Goal: Task Accomplishment & Management: Use online tool/utility

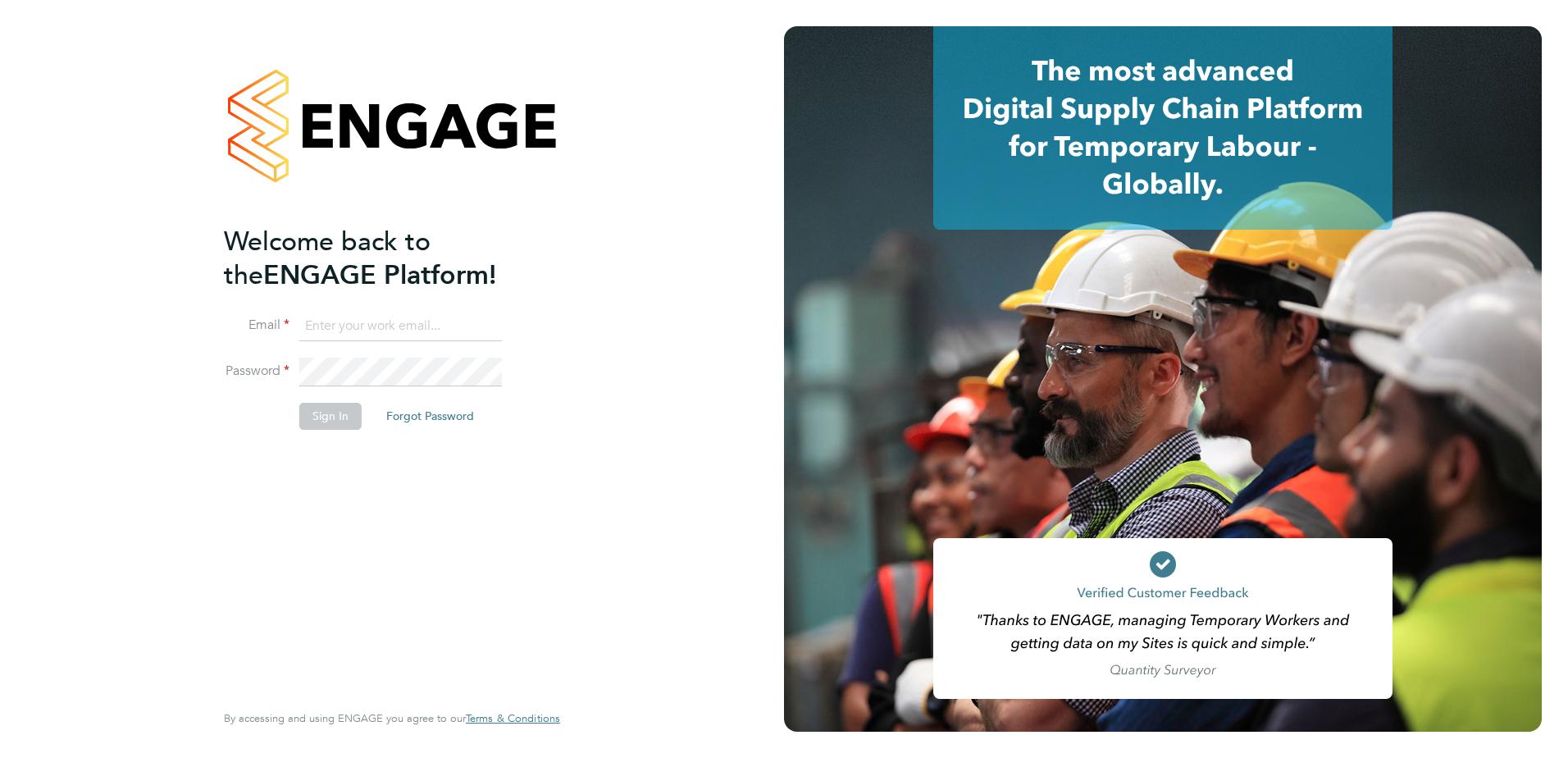
type input "[PERSON_NAME][EMAIL_ADDRESS][DOMAIN_NAME]"
click at [314, 417] on button "Sign In" at bounding box center [331, 416] width 63 height 27
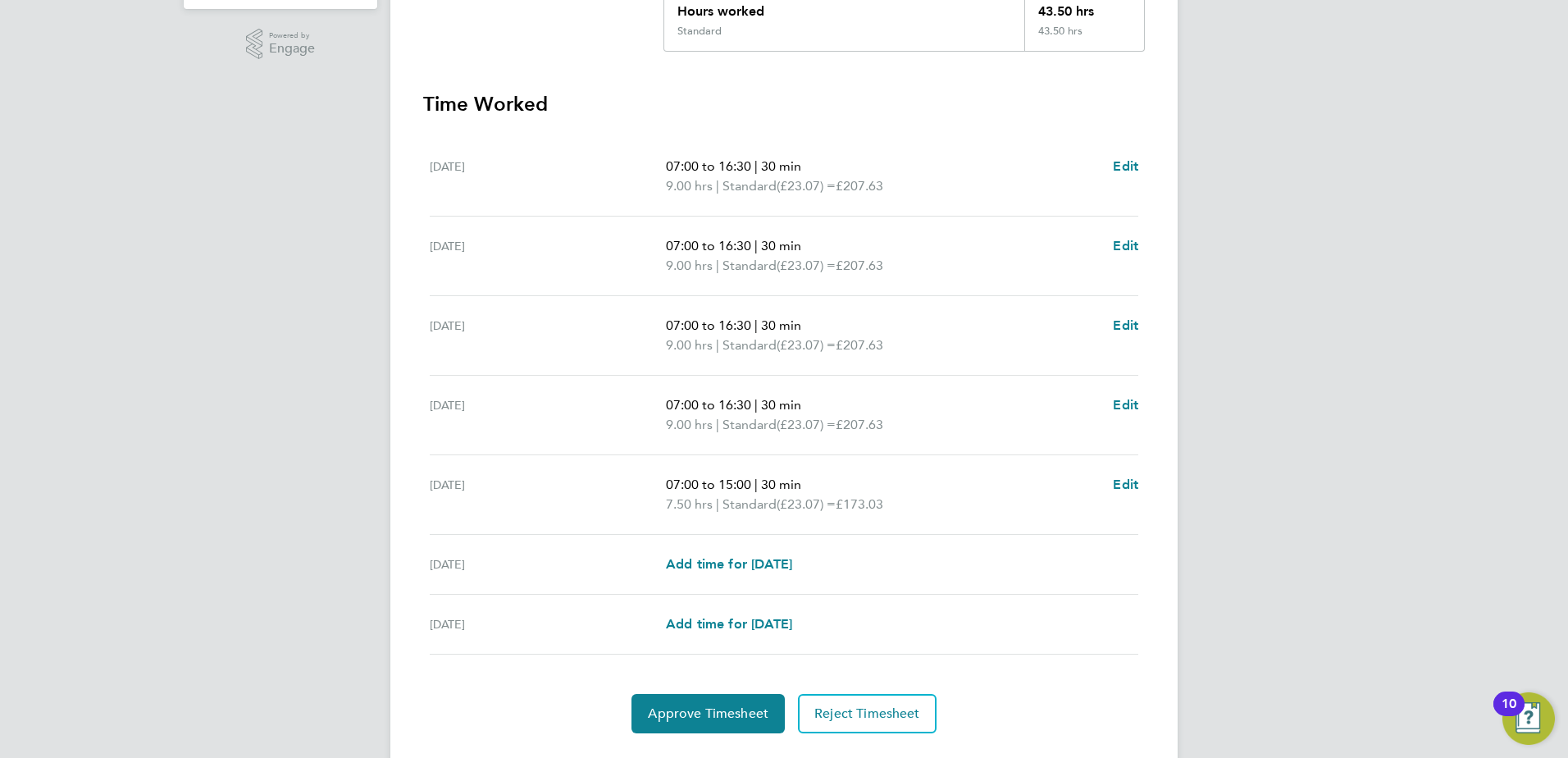
scroll to position [441, 0]
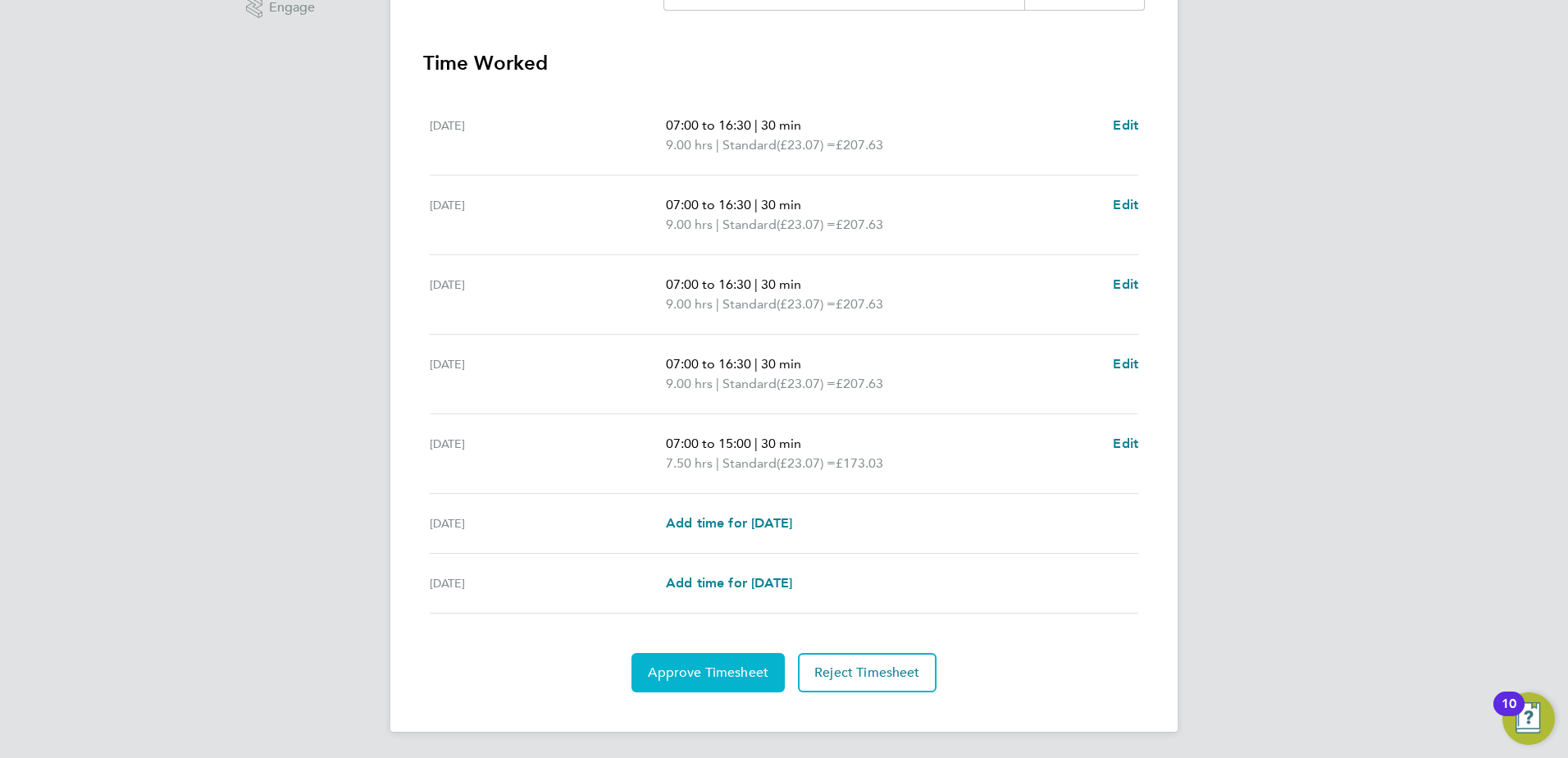
click at [710, 664] on span "Approve Timesheet" at bounding box center [708, 672] width 121 height 16
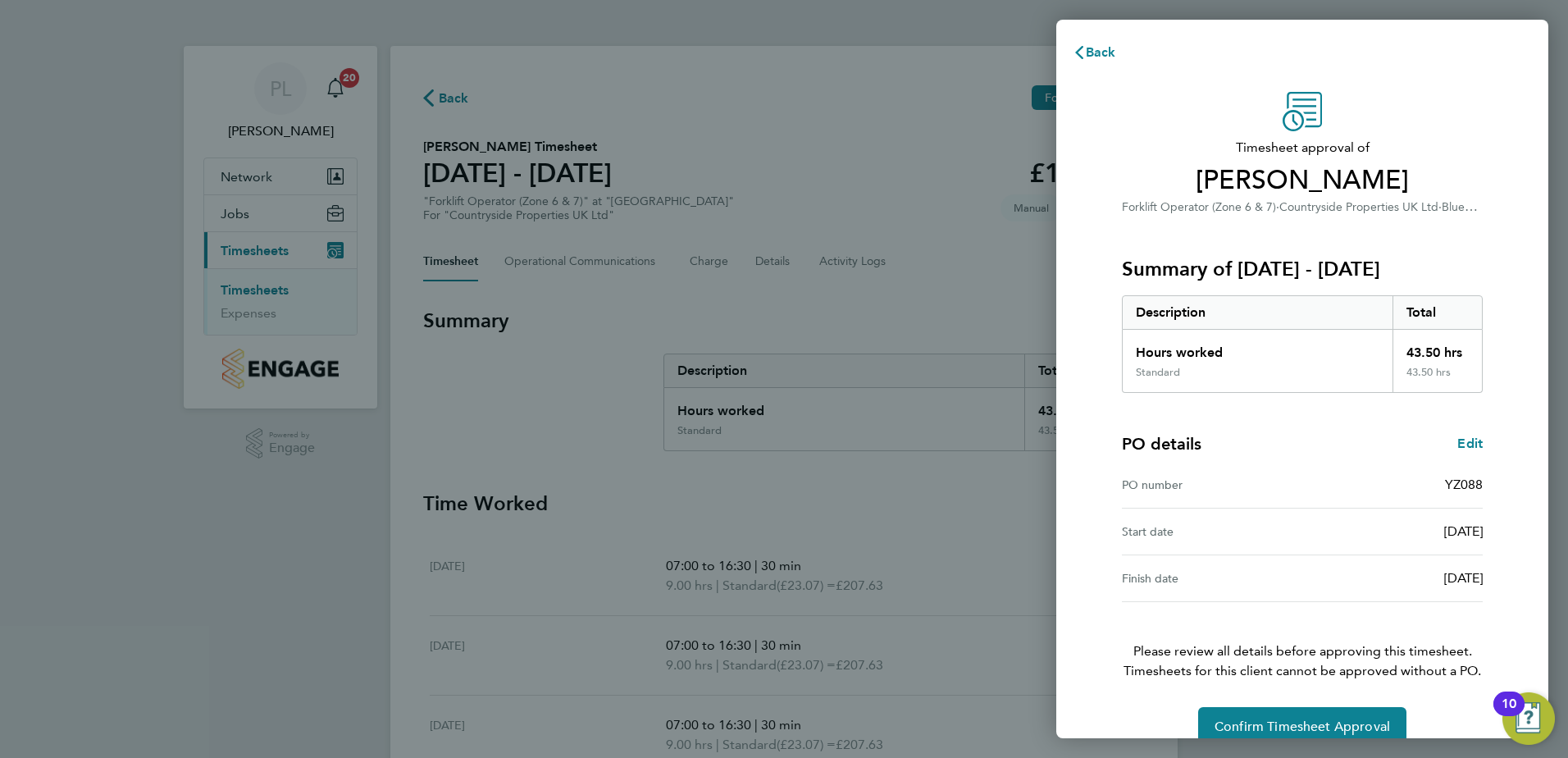
scroll to position [28, 0]
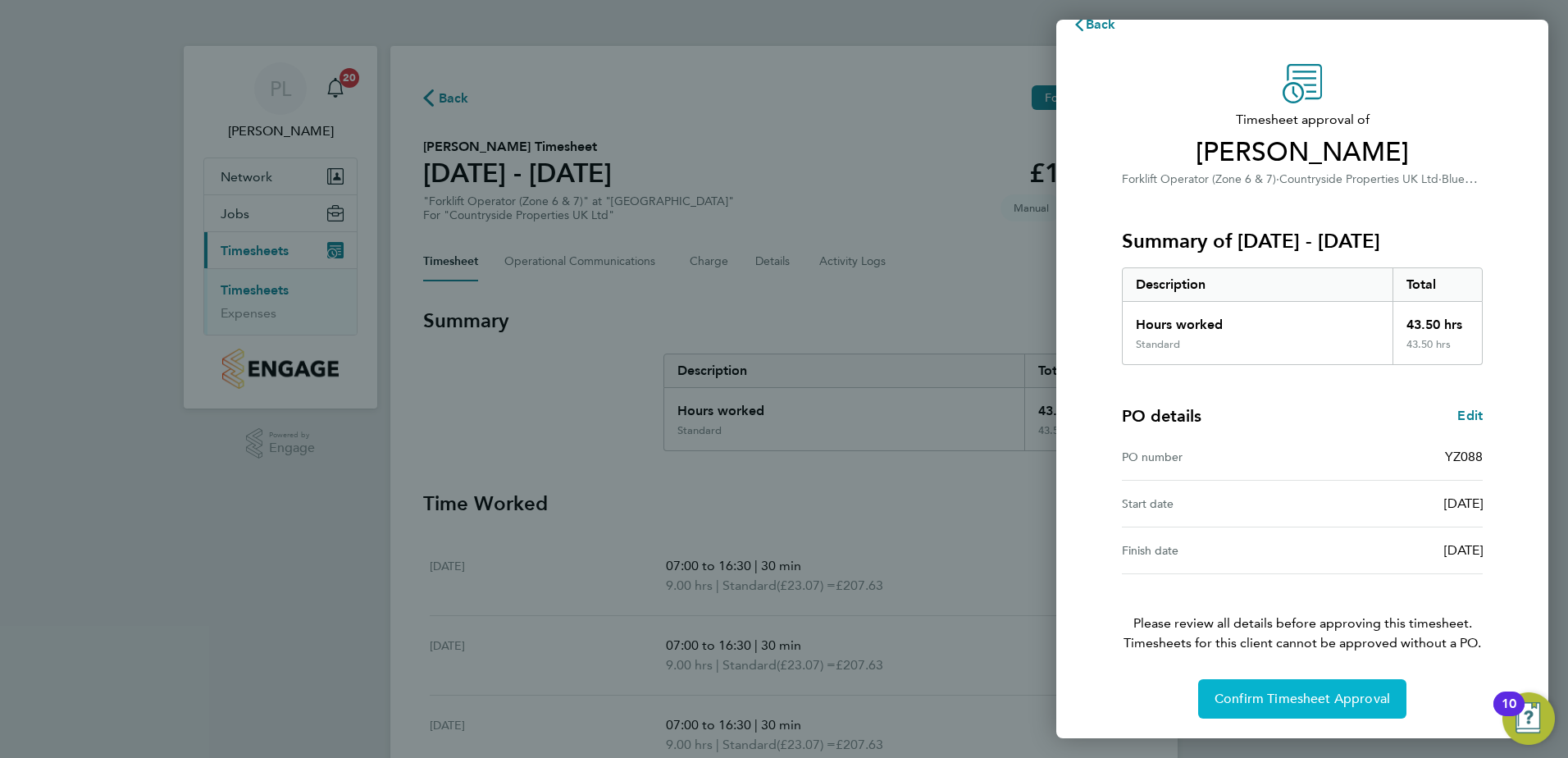
click at [1263, 702] on span "Confirm Timesheet Approval" at bounding box center [1302, 698] width 176 height 16
